Goal: Task Accomplishment & Management: Manage account settings

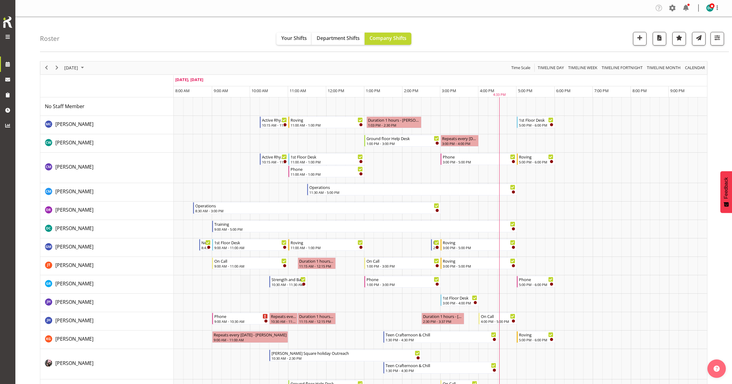
scroll to position [38, 0]
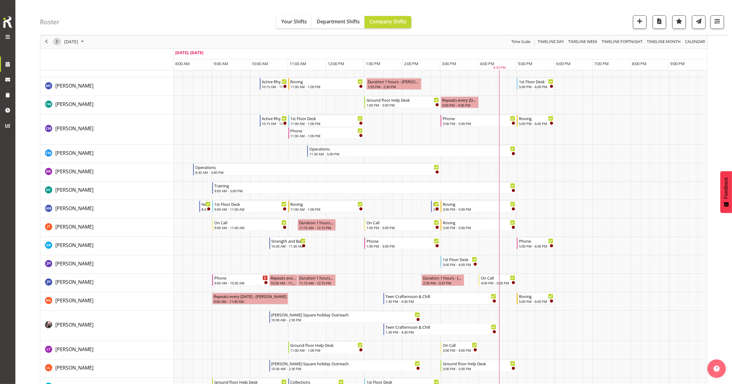
click at [59, 41] on span "Next" at bounding box center [56, 42] width 7 height 8
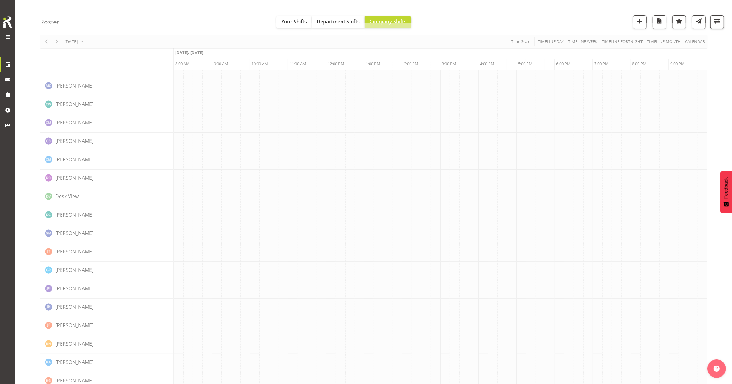
scroll to position [0, 0]
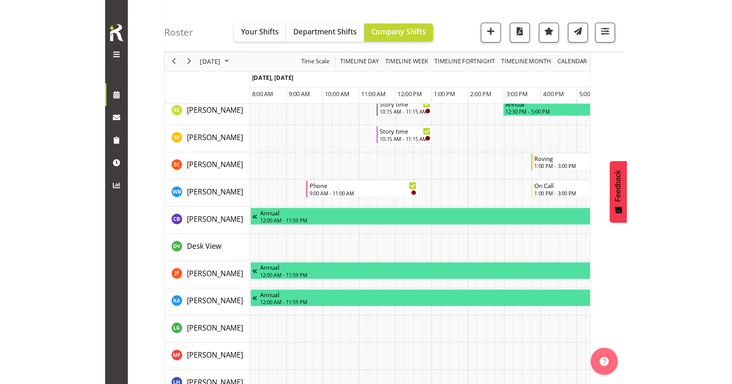
scroll to position [505, 0]
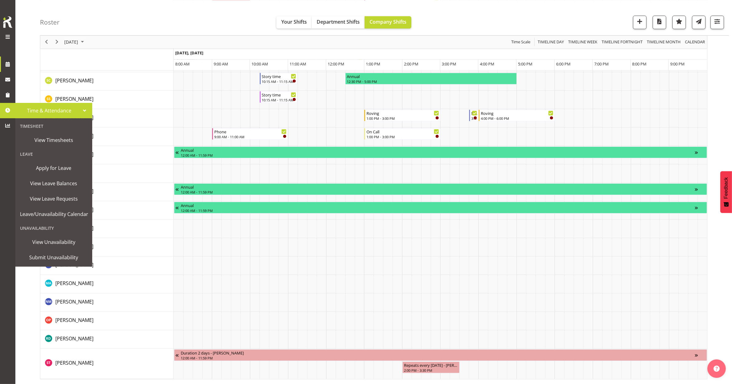
click at [12, 108] on link at bounding box center [7, 110] width 15 height 15
click at [50, 242] on span "View Unavailability" at bounding box center [54, 242] width 68 height 9
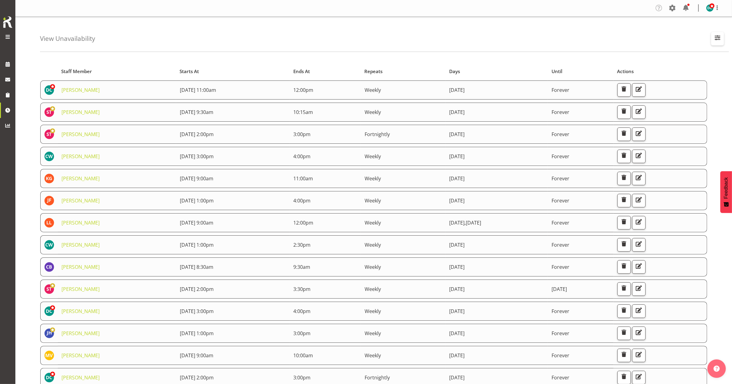
click at [716, 39] on span "button" at bounding box center [718, 38] width 8 height 8
click at [676, 68] on input "text" at bounding box center [678, 67] width 82 height 12
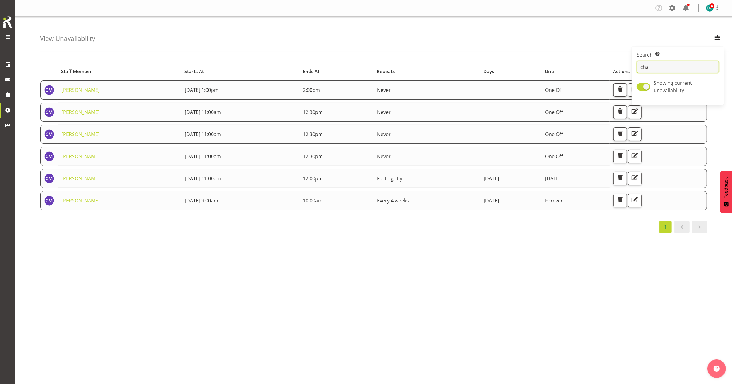
type input "cha"
click at [588, 233] on div "1" at bounding box center [373, 227] width 667 height 12
click at [639, 178] on span "button" at bounding box center [635, 178] width 8 height 8
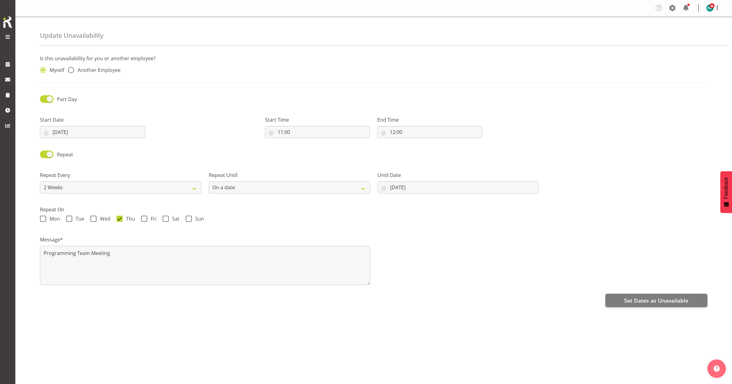
select select "2weeks"
select select "date"
radio input "false"
radio input "true"
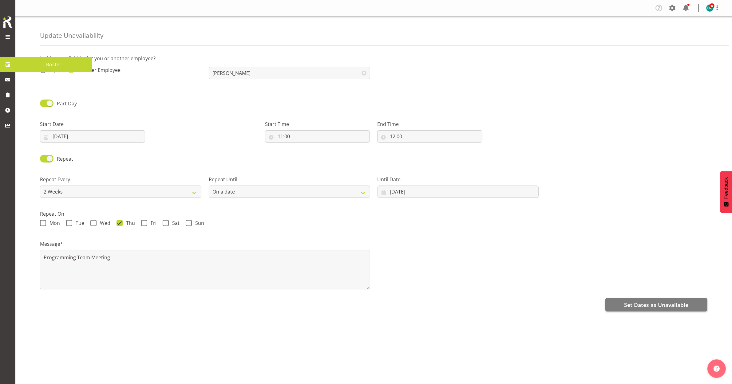
click at [2, 59] on link at bounding box center [7, 64] width 15 height 15
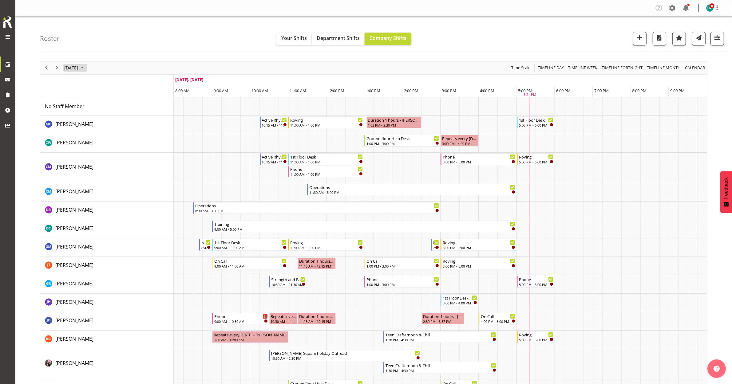
click at [79, 65] on span "[DATE]" at bounding box center [71, 68] width 15 height 8
click at [121, 136] on span "26" at bounding box center [119, 135] width 9 height 9
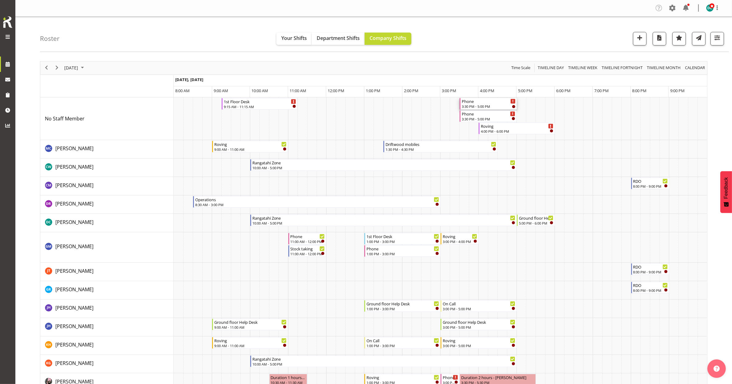
click at [476, 105] on div "3:30 PM - 5:00 PM" at bounding box center [489, 106] width 54 height 5
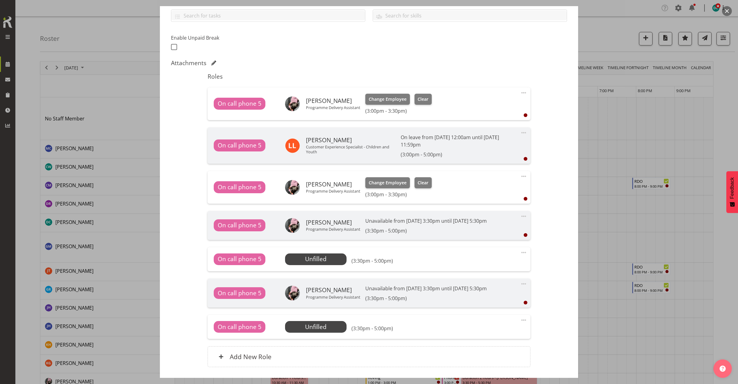
scroll to position [154, 0]
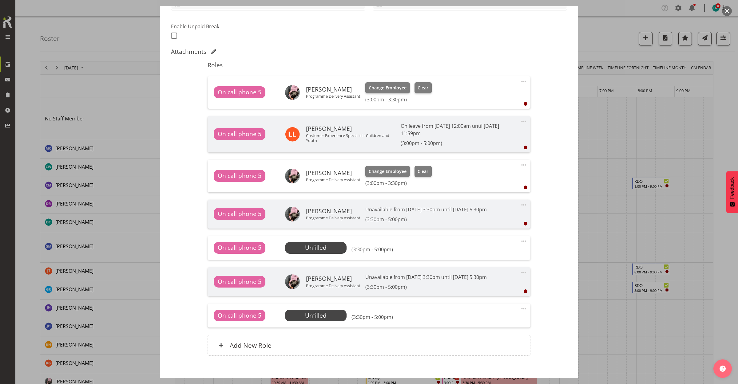
click at [520, 308] on span at bounding box center [523, 308] width 7 height 7
click at [484, 342] on link "Delete" at bounding box center [497, 344] width 59 height 11
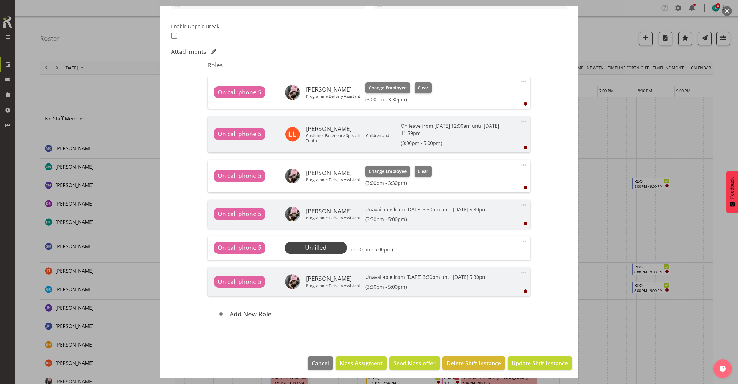
click at [520, 240] on span at bounding box center [523, 241] width 7 height 7
click at [493, 277] on link "Delete" at bounding box center [497, 276] width 59 height 11
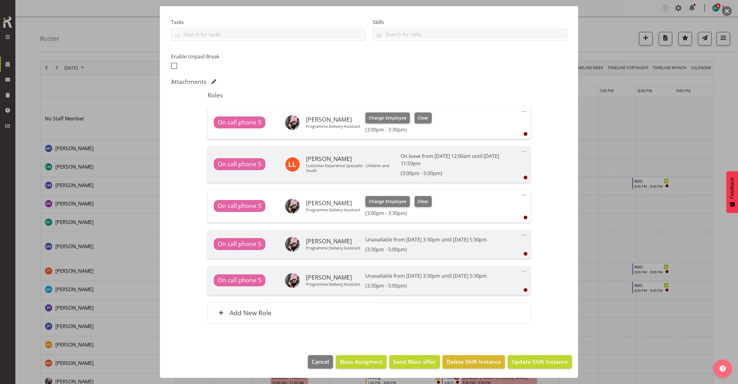
scroll to position [124, 0]
click at [520, 194] on span at bounding box center [523, 195] width 7 height 7
click at [474, 229] on link "Delete" at bounding box center [497, 230] width 59 height 11
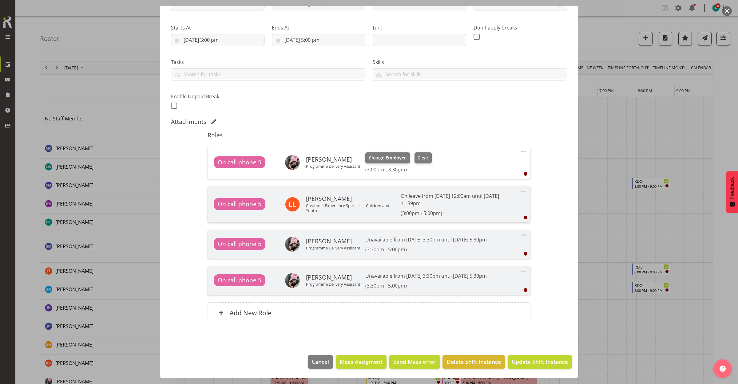
scroll to position [84, 0]
click at [520, 151] on span at bounding box center [523, 151] width 7 height 7
click at [490, 188] on link "Delete" at bounding box center [497, 187] width 59 height 11
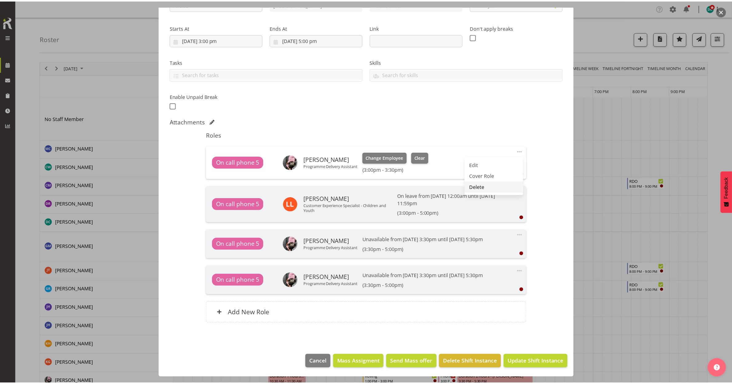
scroll to position [44, 0]
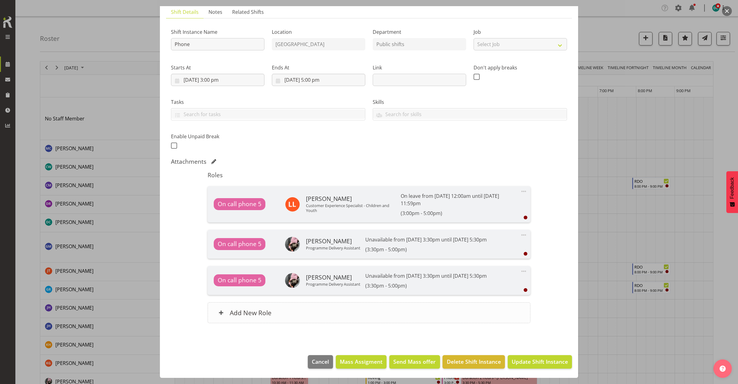
click at [333, 314] on div "Add New Role" at bounding box center [369, 312] width 322 height 21
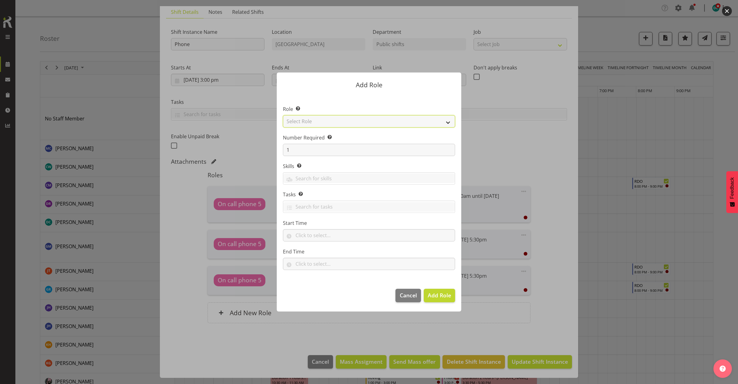
click at [348, 122] on select "Select Role 1st floor desk AQ operator Business Support Team member Casual Cust…" at bounding box center [369, 121] width 172 height 12
select select "1550"
click at [283, 115] on select "Select Role 1st floor desk AQ operator Business Support Team member Casual Cust…" at bounding box center [369, 121] width 172 height 12
click at [433, 294] on span "Add Role" at bounding box center [439, 295] width 23 height 7
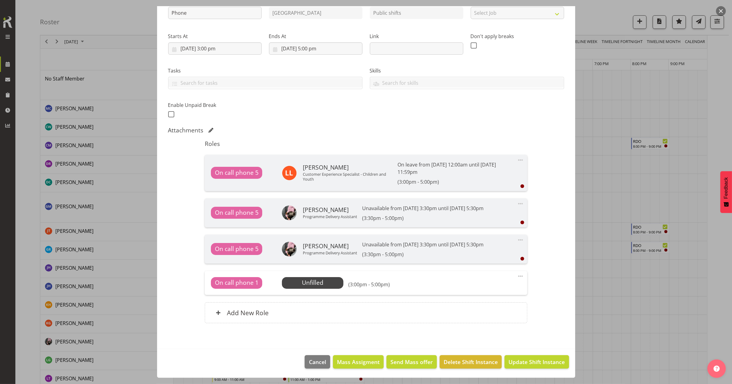
scroll to position [77, 0]
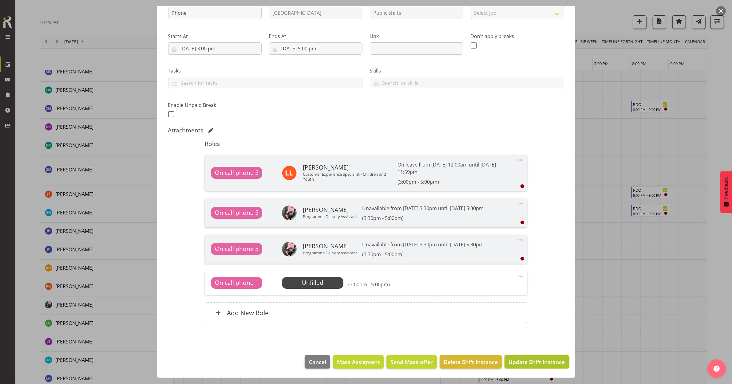
click at [532, 360] on span "Update Shift Instance" at bounding box center [536, 362] width 56 height 8
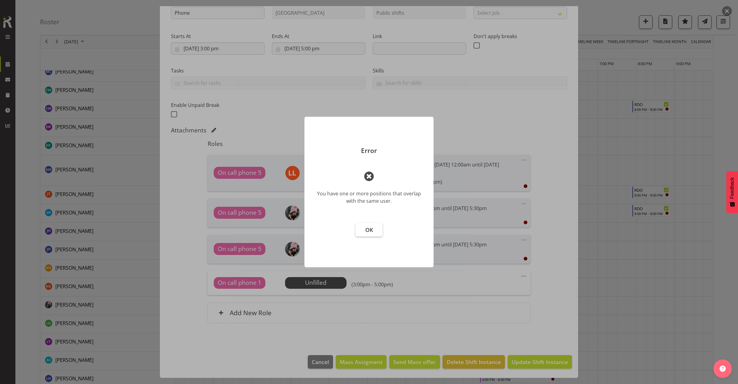
click at [360, 230] on button "OK" at bounding box center [368, 230] width 27 height 14
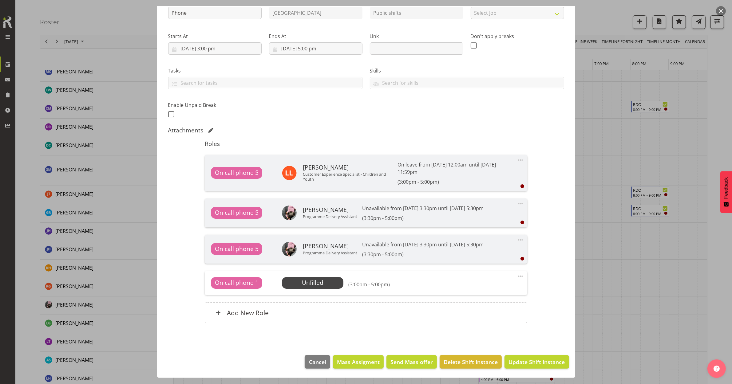
click at [517, 204] on span at bounding box center [520, 203] width 7 height 7
click at [472, 214] on link "Cover Role" at bounding box center [494, 217] width 59 height 11
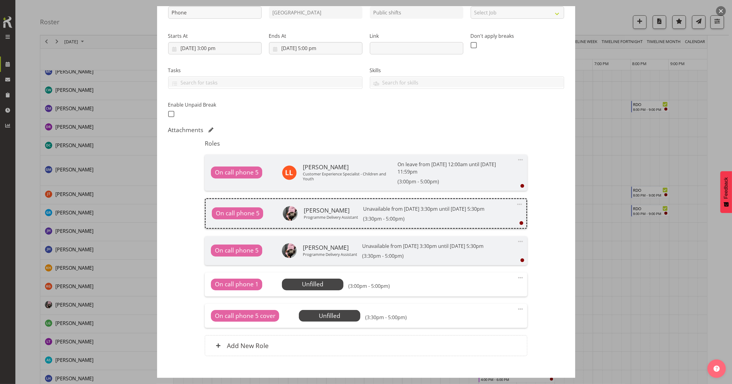
drag, startPoint x: 494, startPoint y: 209, endPoint x: 421, endPoint y: 130, distance: 108.1
click at [421, 130] on div "Attachments" at bounding box center [366, 129] width 396 height 7
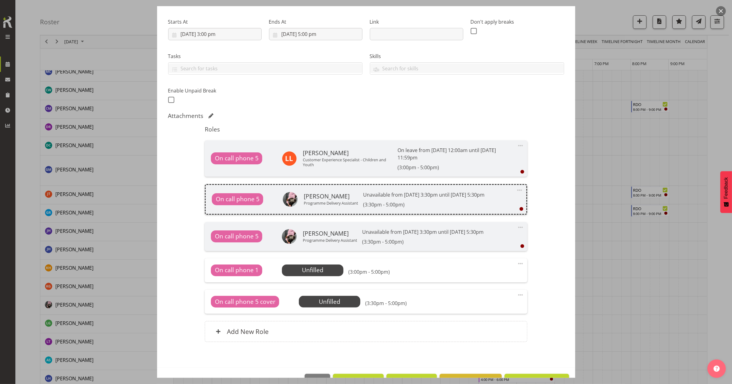
scroll to position [109, 0]
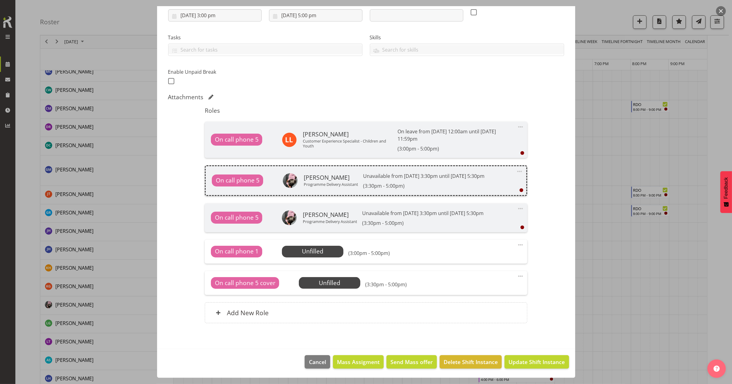
click at [517, 273] on span at bounding box center [520, 276] width 7 height 7
click at [475, 310] on link "Delete" at bounding box center [494, 311] width 59 height 11
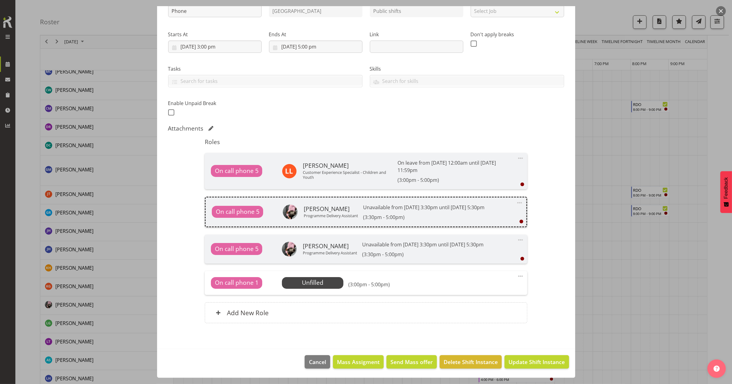
click at [540, 227] on div "Shift Instance Name Phone Location Invercargill Library Department Public shift…" at bounding box center [366, 160] width 396 height 341
drag, startPoint x: 540, startPoint y: 227, endPoint x: 477, endPoint y: 113, distance: 130.7
click at [477, 113] on div "Shift Instance Name Phone Location Invercargill Library Department Public shift…" at bounding box center [365, 53] width 403 height 135
click at [316, 362] on span "Cancel" at bounding box center [317, 362] width 17 height 8
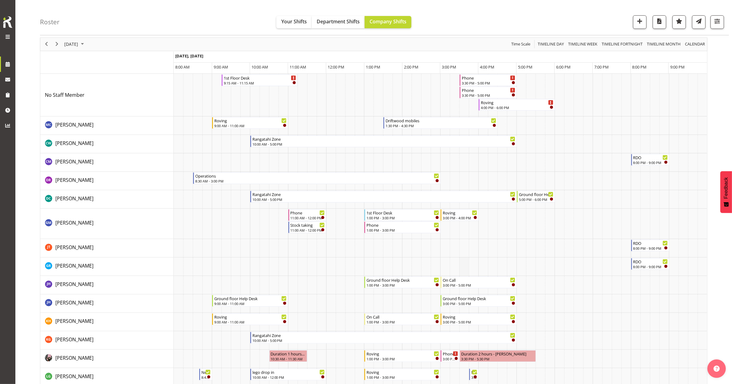
scroll to position [0, 0]
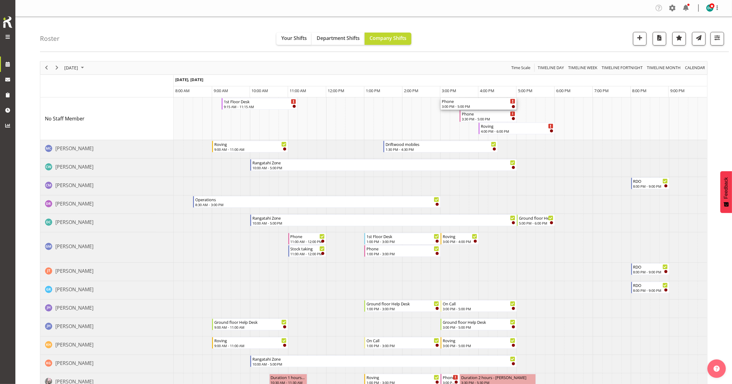
drag, startPoint x: 461, startPoint y: 103, endPoint x: 444, endPoint y: 103, distance: 16.9
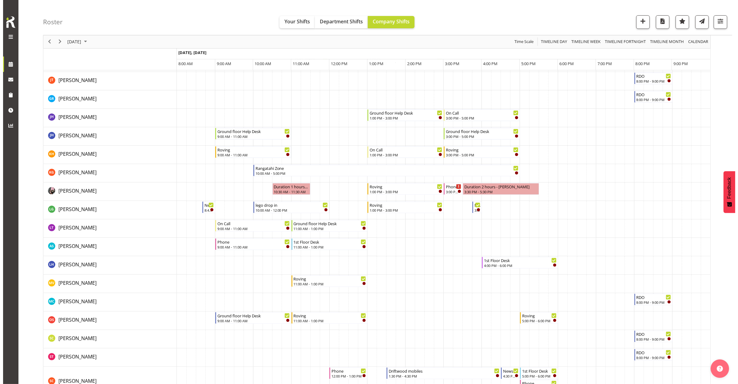
scroll to position [231, 0]
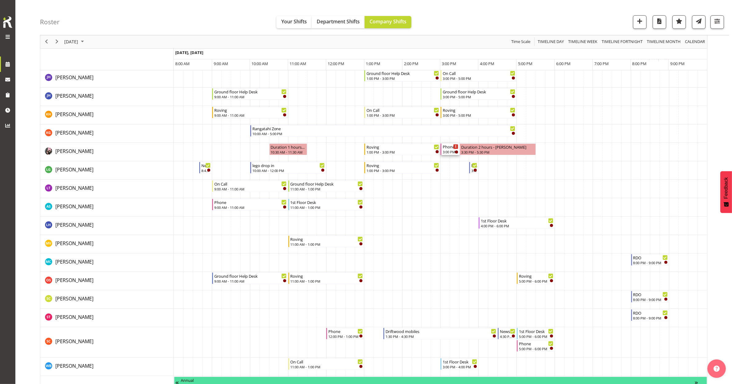
click at [449, 151] on div "3:00 PM - 3:30 PM" at bounding box center [451, 151] width 16 height 5
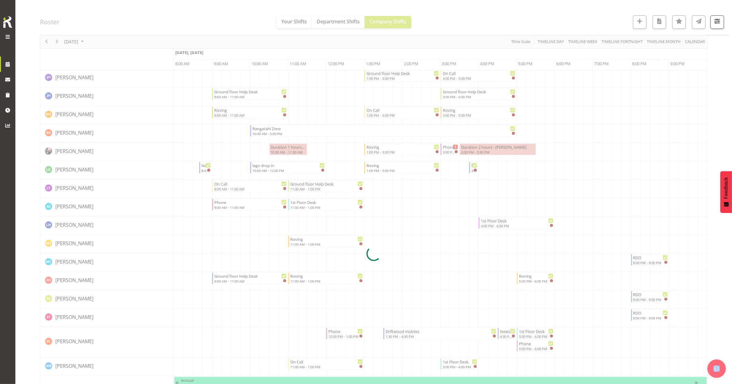
click at [449, 151] on div at bounding box center [373, 254] width 667 height 847
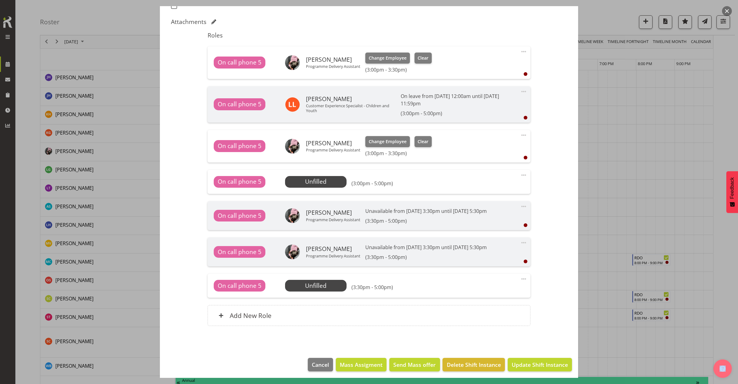
scroll to position [187, 0]
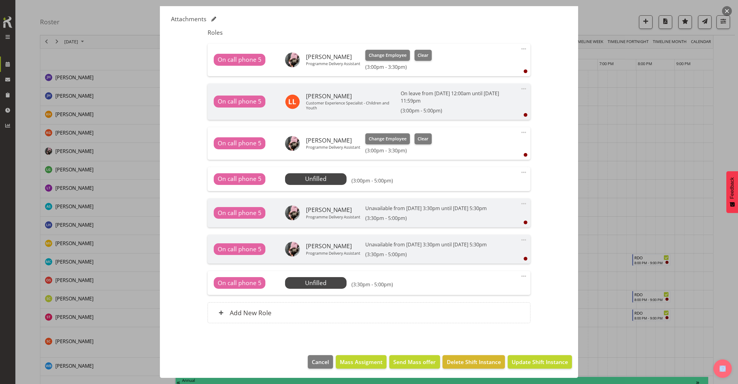
click at [520, 274] on span at bounding box center [523, 276] width 7 height 7
click at [480, 312] on link "Delete" at bounding box center [497, 311] width 59 height 11
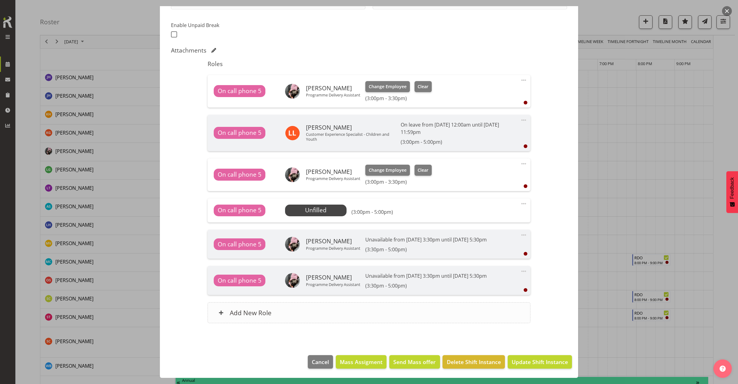
scroll to position [155, 0]
click at [520, 164] on span at bounding box center [523, 163] width 7 height 7
click at [479, 198] on link "Delete" at bounding box center [497, 199] width 59 height 11
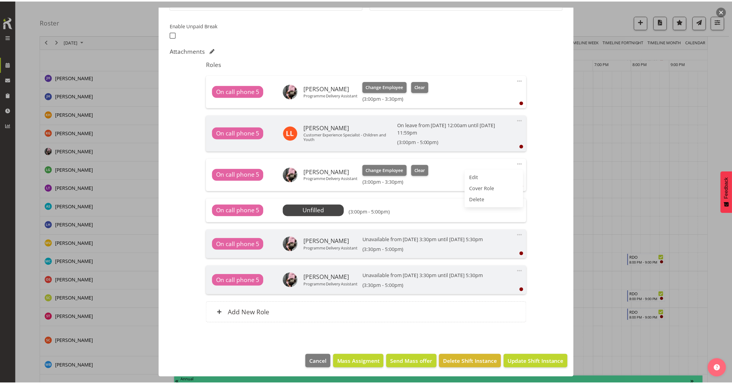
scroll to position [115, 0]
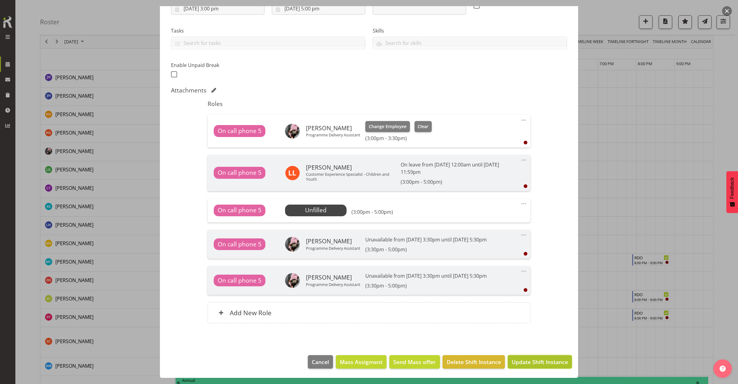
click at [520, 358] on span "Update Shift Instance" at bounding box center [540, 362] width 56 height 8
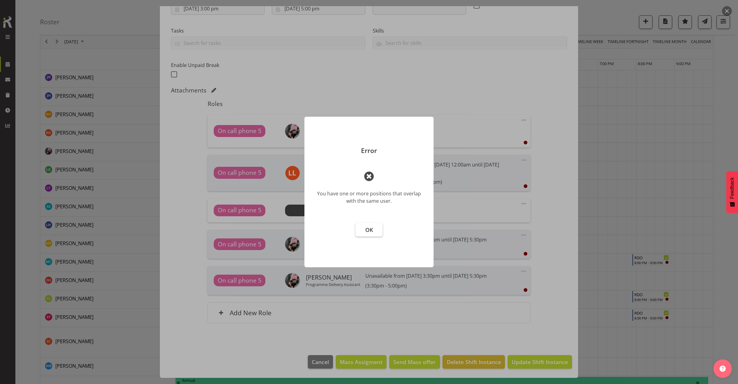
click at [370, 232] on span "OK" at bounding box center [369, 229] width 8 height 7
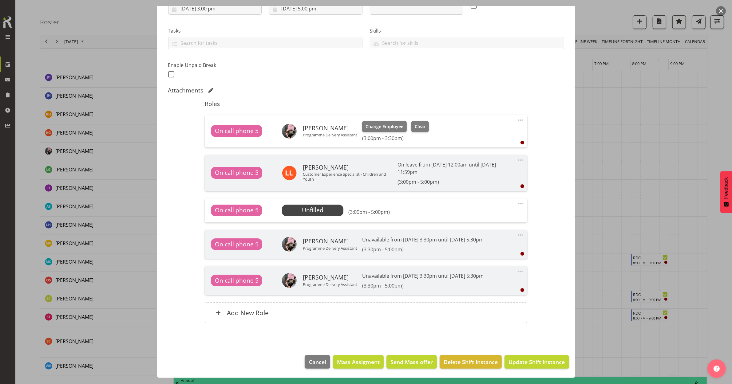
click at [720, 10] on button "button" at bounding box center [721, 11] width 10 height 10
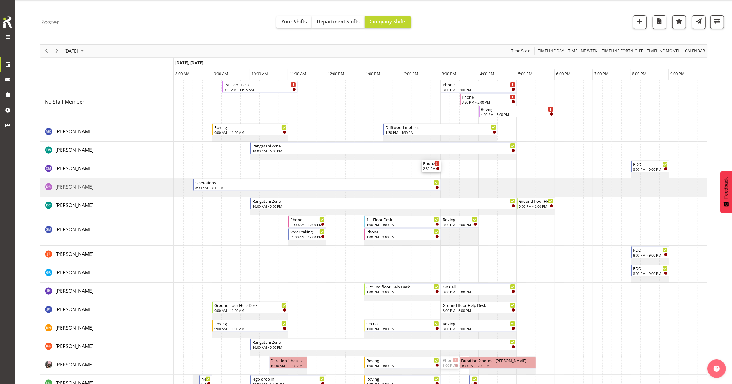
scroll to position [0, 0]
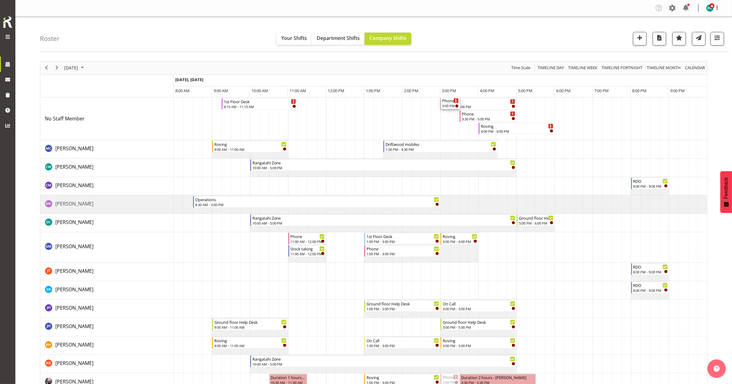
drag, startPoint x: 446, startPoint y: 304, endPoint x: 449, endPoint y: 132, distance: 172.2
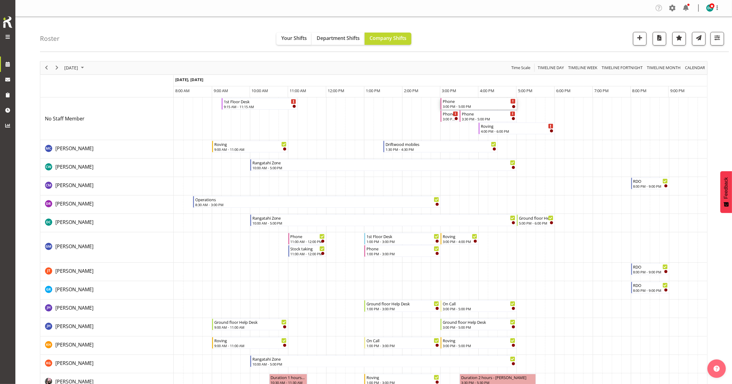
click at [477, 101] on div "Phone" at bounding box center [479, 101] width 73 height 6
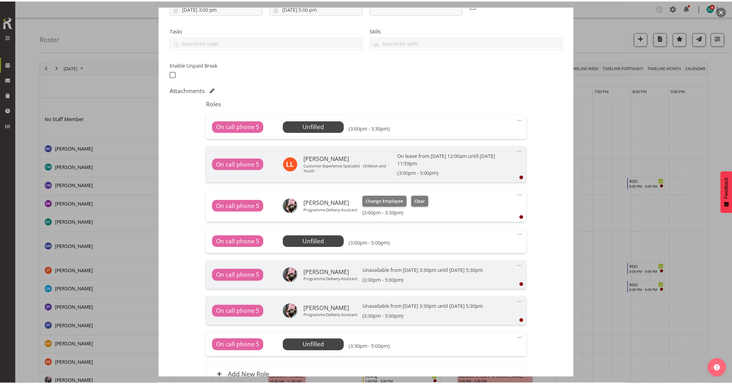
scroll to position [178, 0]
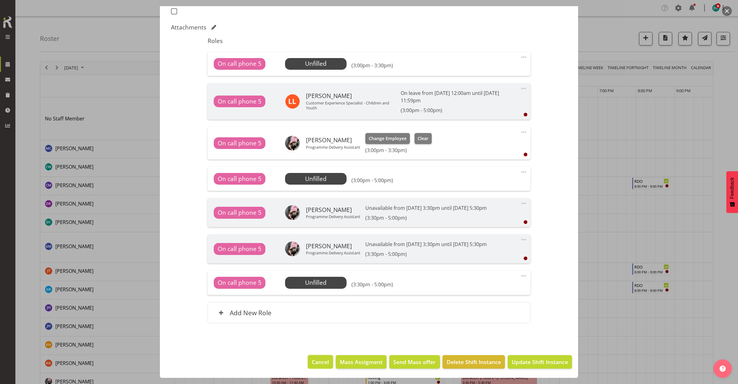
click at [312, 365] on span "Cancel" at bounding box center [320, 362] width 17 height 8
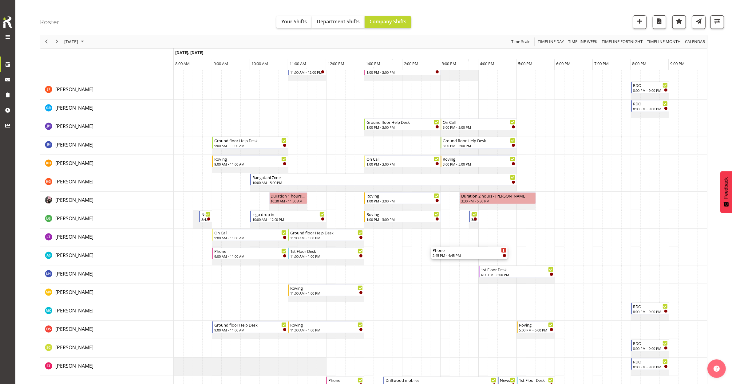
scroll to position [192, 0]
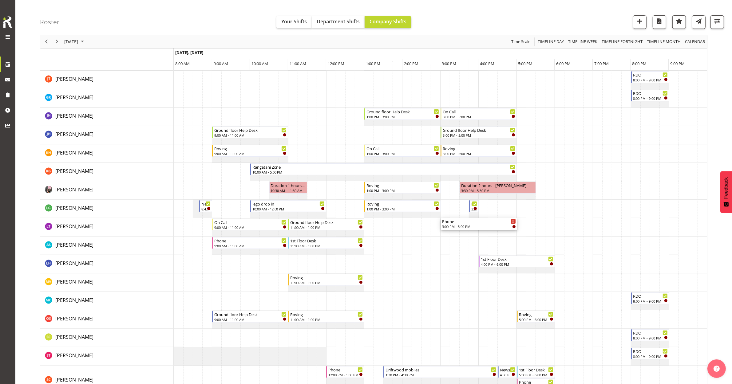
drag, startPoint x: 463, startPoint y: 188, endPoint x: 457, endPoint y: 231, distance: 43.5
click at [457, 231] on div "1st Floor Desk 9:15 AM - 11:15 AM Phone 3:00 PM - 5:00 PM Phone 3:00 PM - 3:30 …" at bounding box center [440, 310] width 533 height 810
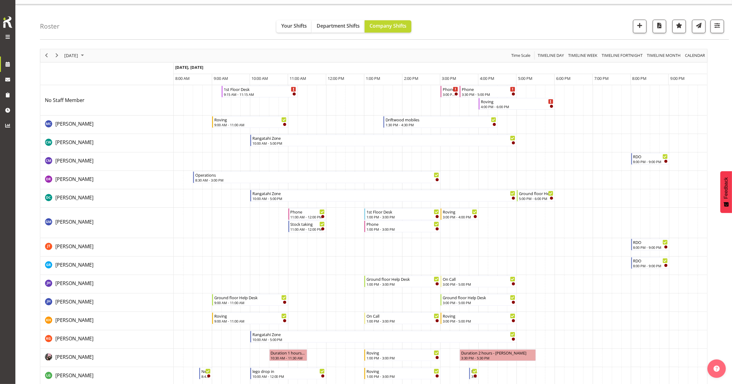
scroll to position [0, 0]
